Goal: Task Accomplishment & Management: Use online tool/utility

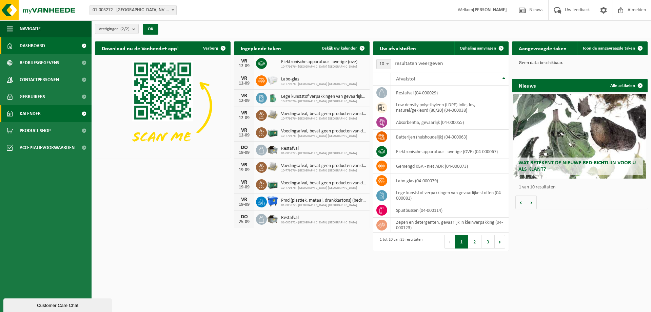
click at [47, 108] on link "Kalender" at bounding box center [46, 113] width 92 height 17
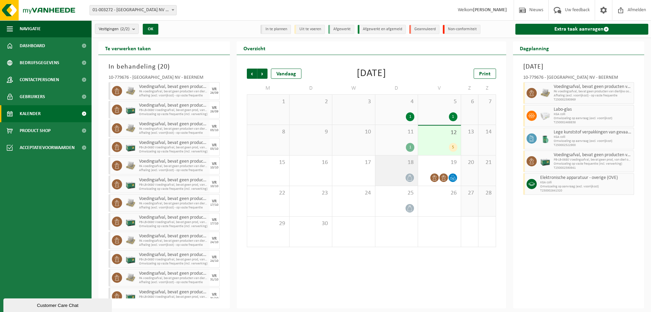
click at [390, 172] on div "18" at bounding box center [396, 170] width 42 height 30
click at [434, 165] on span "19" at bounding box center [440, 162] width 36 height 7
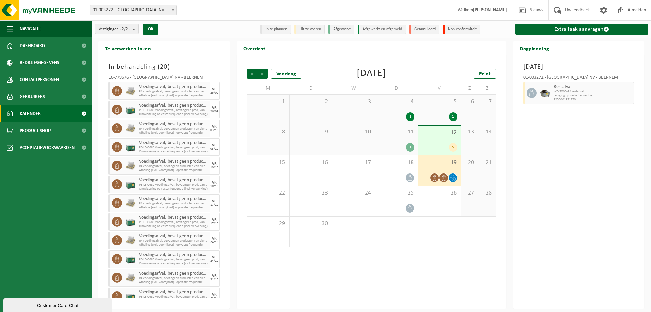
click at [434, 142] on div "12 5" at bounding box center [439, 140] width 42 height 30
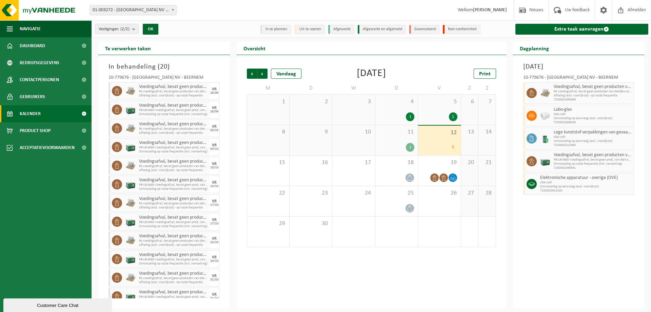
click at [293, 58] on div "Vorige Volgende Vandaag [DATE] Print M D W D V Z Z 1 2 3 4 1 5 1 6 7 8 9 10 11 …" at bounding box center [372, 181] width 270 height 253
click at [569, 32] on link "Extra taak aanvragen" at bounding box center [581, 29] width 133 height 11
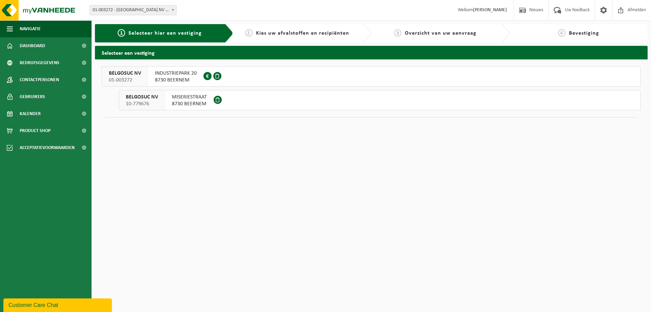
click at [198, 102] on span "8730 BEERNEM" at bounding box center [189, 103] width 35 height 7
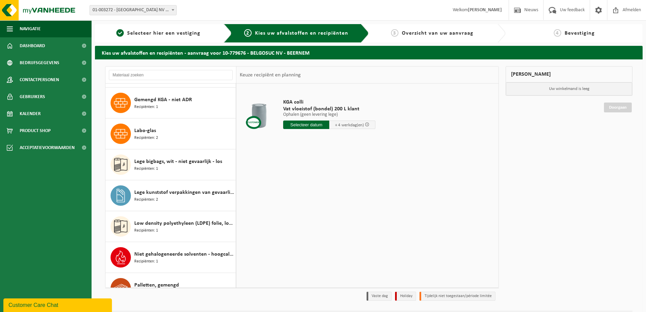
scroll to position [136, 0]
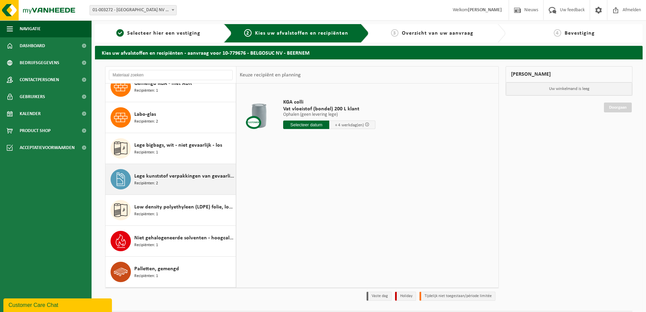
click at [178, 178] on span "Lege kunststof verpakkingen van gevaarlijke stoffen" at bounding box center [184, 176] width 100 height 8
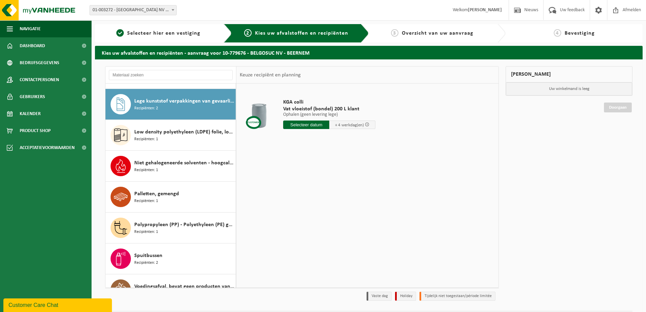
scroll to position [216, 0]
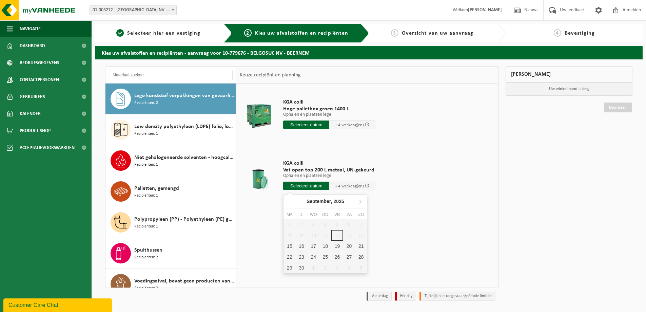
click at [306, 188] on input "text" at bounding box center [306, 185] width 46 height 8
click at [306, 246] on div "16" at bounding box center [301, 245] width 12 height 11
type input "Van 2025-09-16"
type input "2025-09-16"
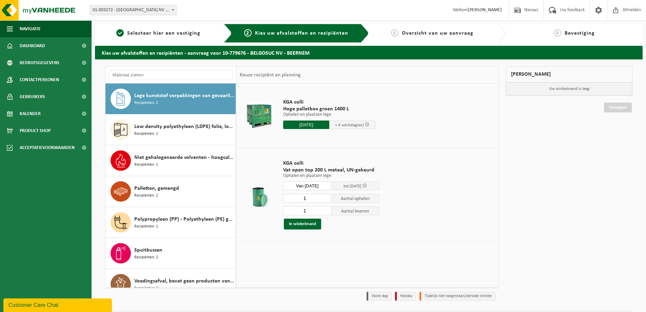
click at [311, 197] on input "1" at bounding box center [307, 198] width 48 height 9
type input "0"
click at [311, 210] on input "1" at bounding box center [307, 210] width 48 height 9
type input "3"
click at [307, 221] on button "In winkelmand" at bounding box center [302, 223] width 37 height 11
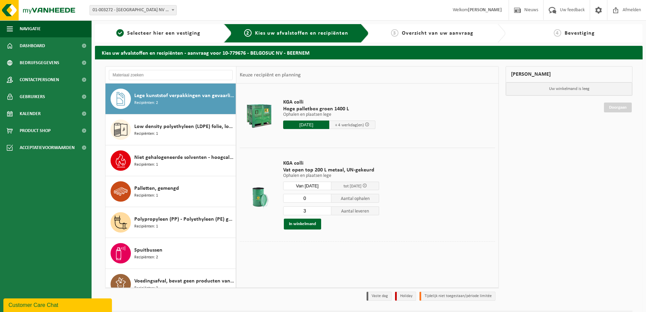
click at [307, 200] on input "0" at bounding box center [307, 198] width 48 height 9
click at [436, 117] on td "KGA colli Hoge palletbox groen 1400 L Ophalen en plaatsen lege Ophalen en plaat…" at bounding box center [386, 115] width 217 height 57
click at [424, 201] on td "KGA colli Vat open top 200 L metaal, UN-gekeurd Ophalen en plaatsen lege Ophale…" at bounding box center [386, 195] width 217 height 94
